Goal: Task Accomplishment & Management: Complete application form

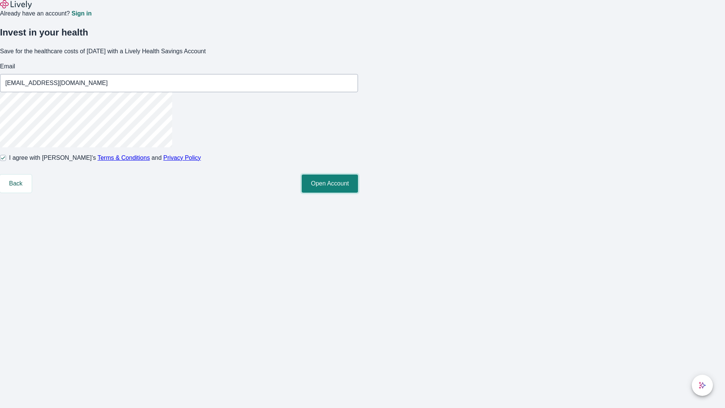
click at [358, 193] on button "Open Account" at bounding box center [330, 184] width 56 height 18
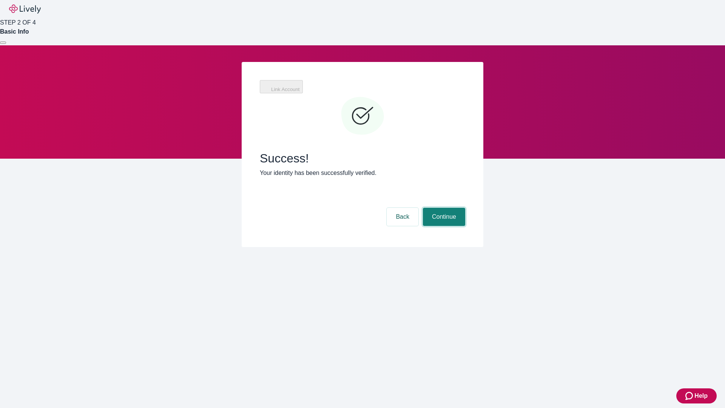
click at [443, 208] on button "Continue" at bounding box center [444, 217] width 42 height 18
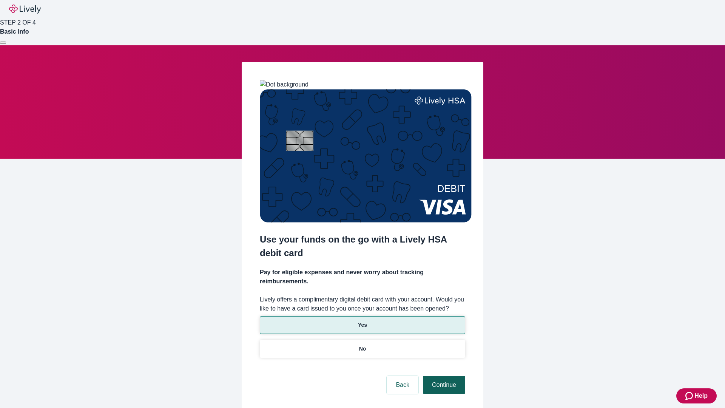
click at [362, 321] on p "Yes" at bounding box center [362, 325] width 9 height 8
click at [443, 376] on button "Continue" at bounding box center [444, 385] width 42 height 18
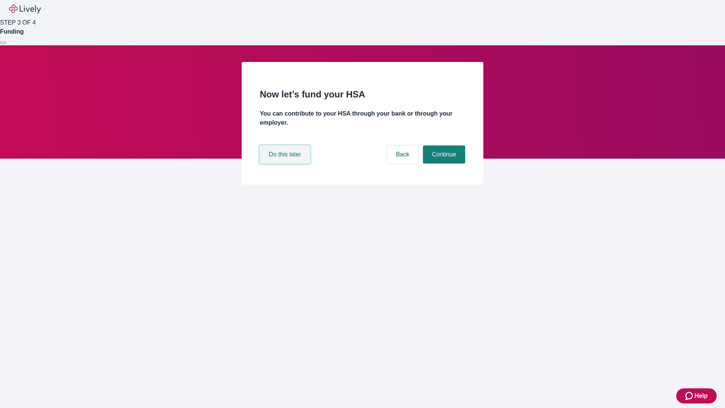
click at [286, 164] on button "Do this later" at bounding box center [285, 154] width 50 height 18
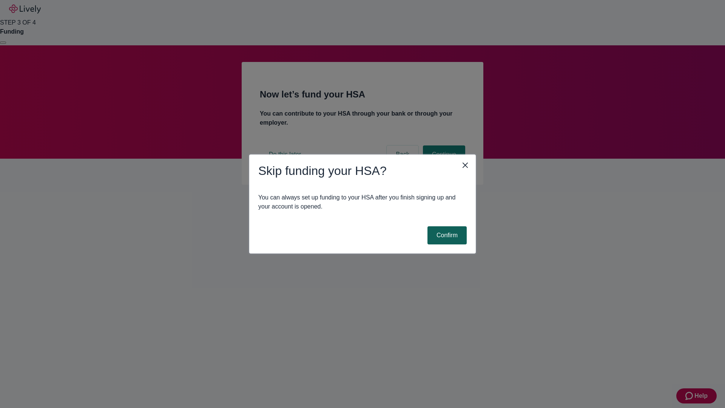
click at [446, 235] on button "Confirm" at bounding box center [447, 235] width 39 height 18
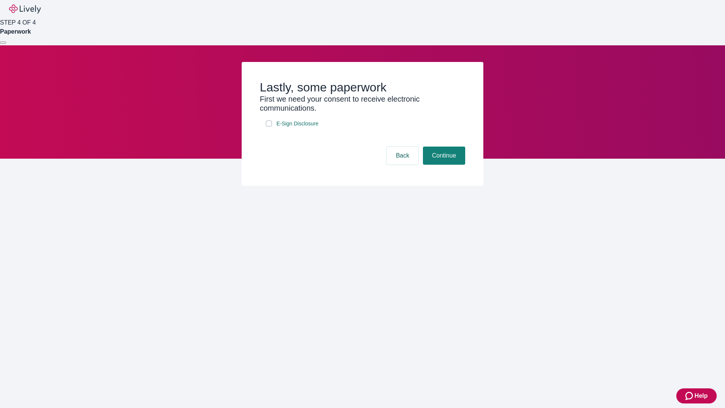
click at [269, 127] on input "E-Sign Disclosure" at bounding box center [269, 124] width 6 height 6
checkbox input "true"
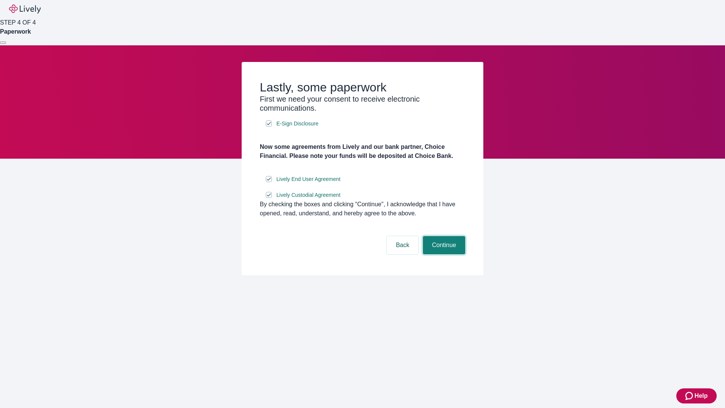
click at [443, 254] on button "Continue" at bounding box center [444, 245] width 42 height 18
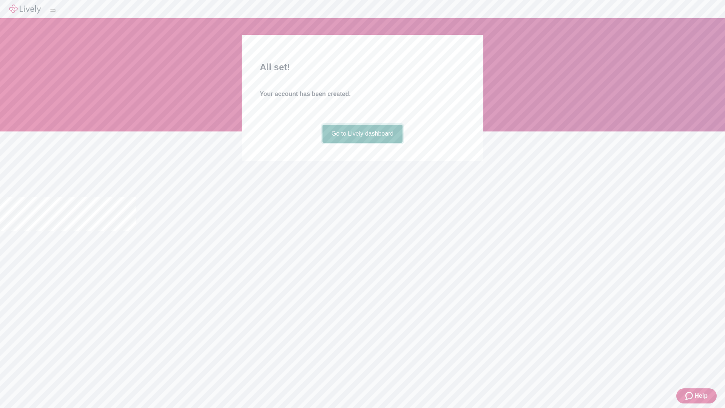
click at [362, 143] on link "Go to Lively dashboard" at bounding box center [363, 134] width 80 height 18
